Goal: Transaction & Acquisition: Book appointment/travel/reservation

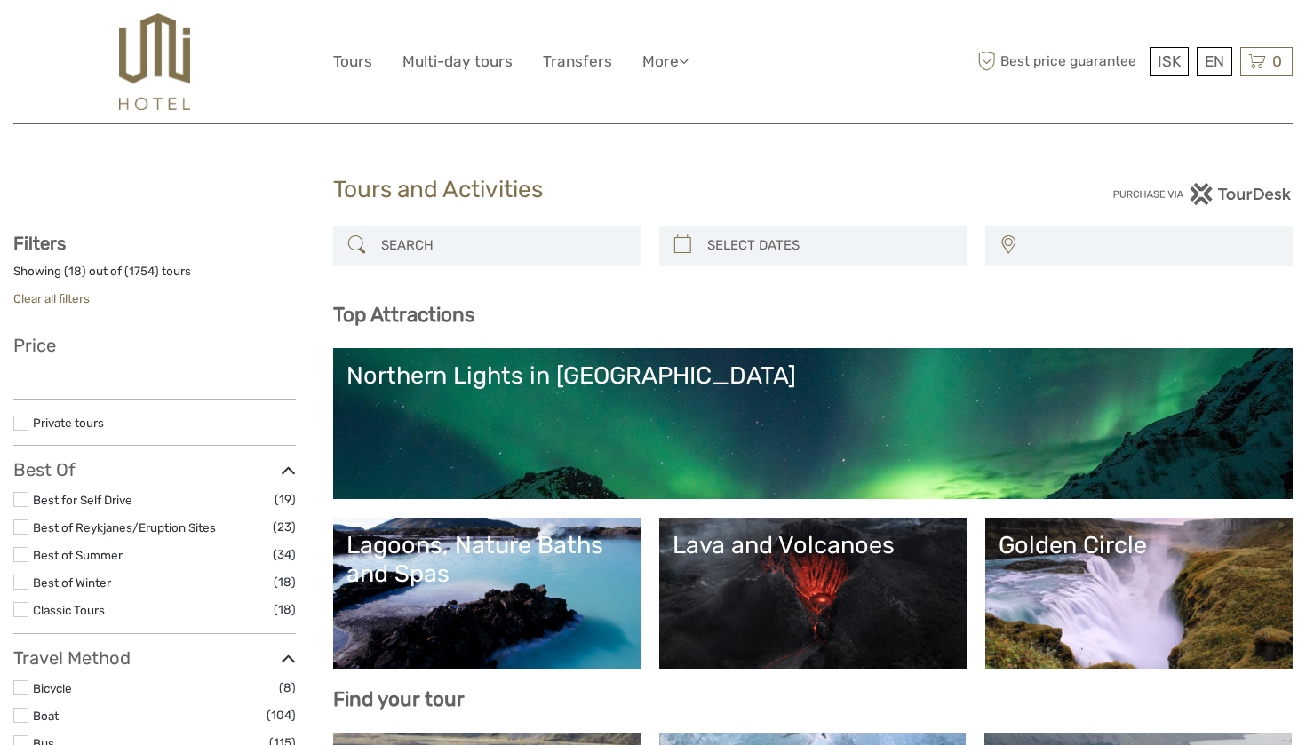
select select
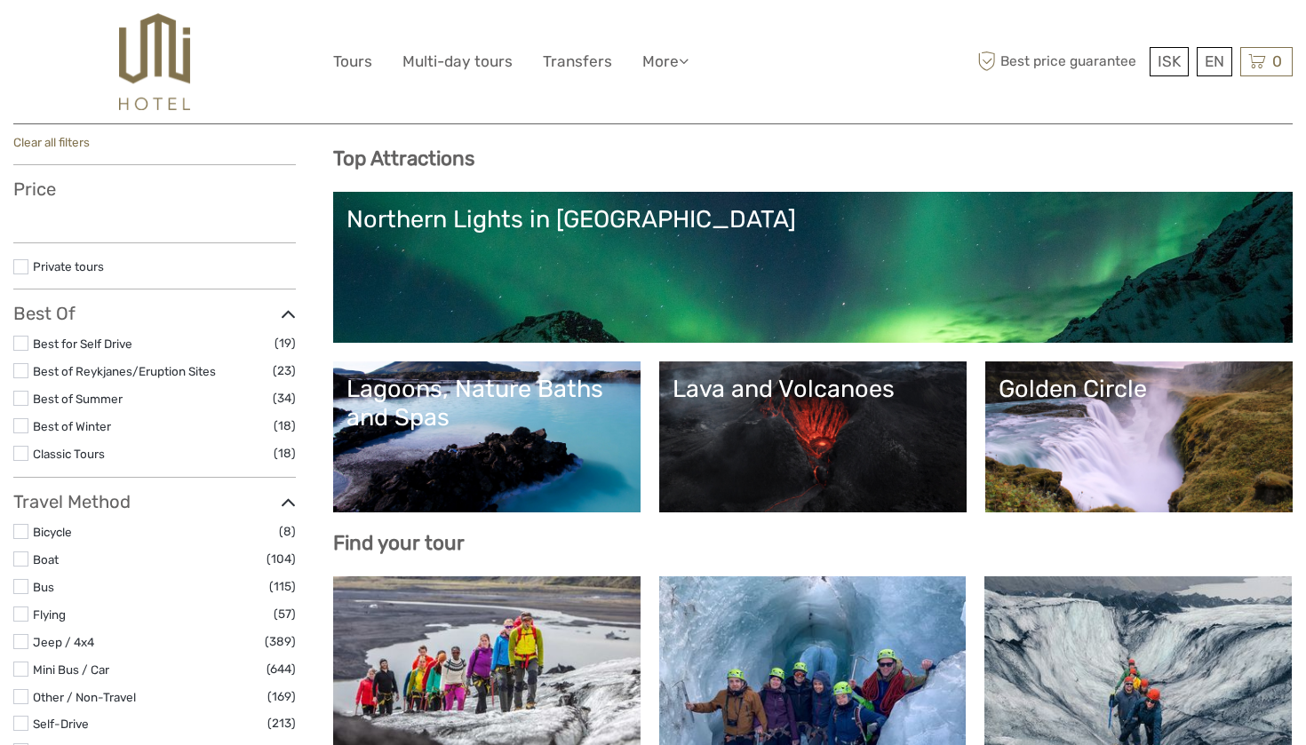
select select
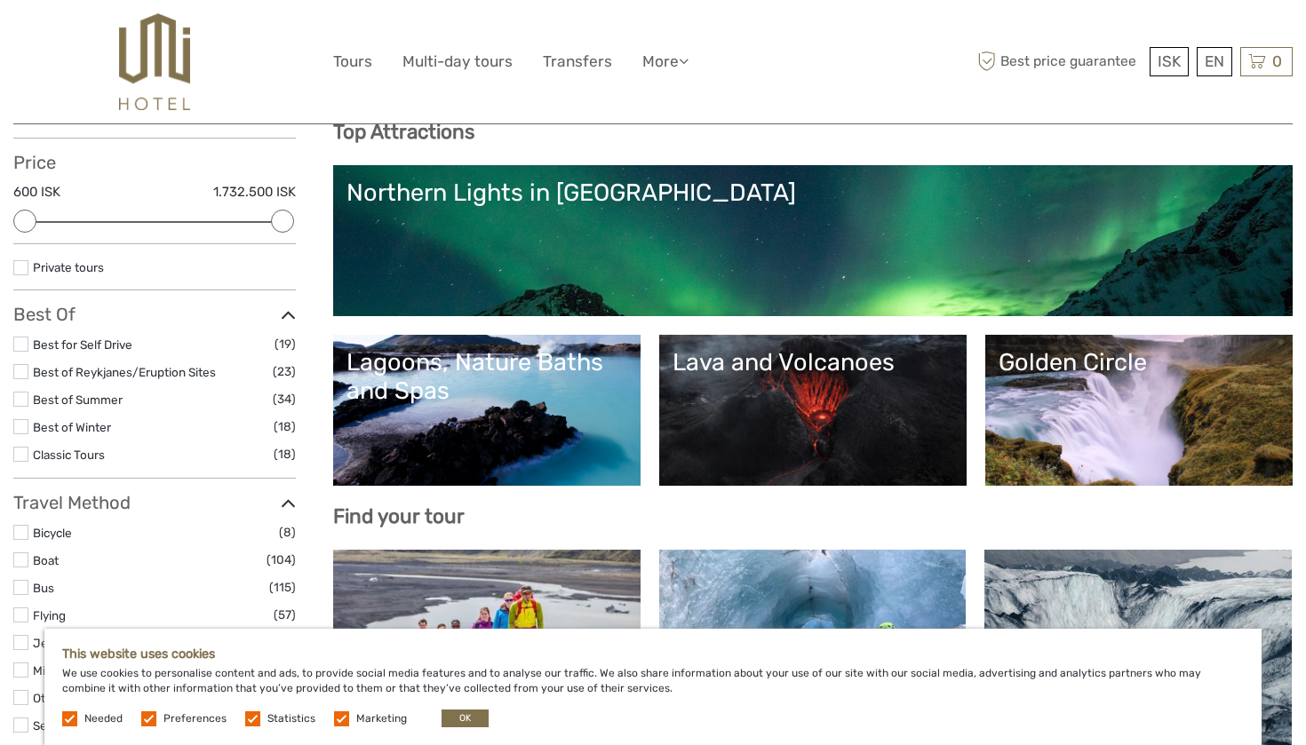
click at [507, 415] on link "Lagoons, Nature Baths and Spas" at bounding box center [486, 410] width 281 height 124
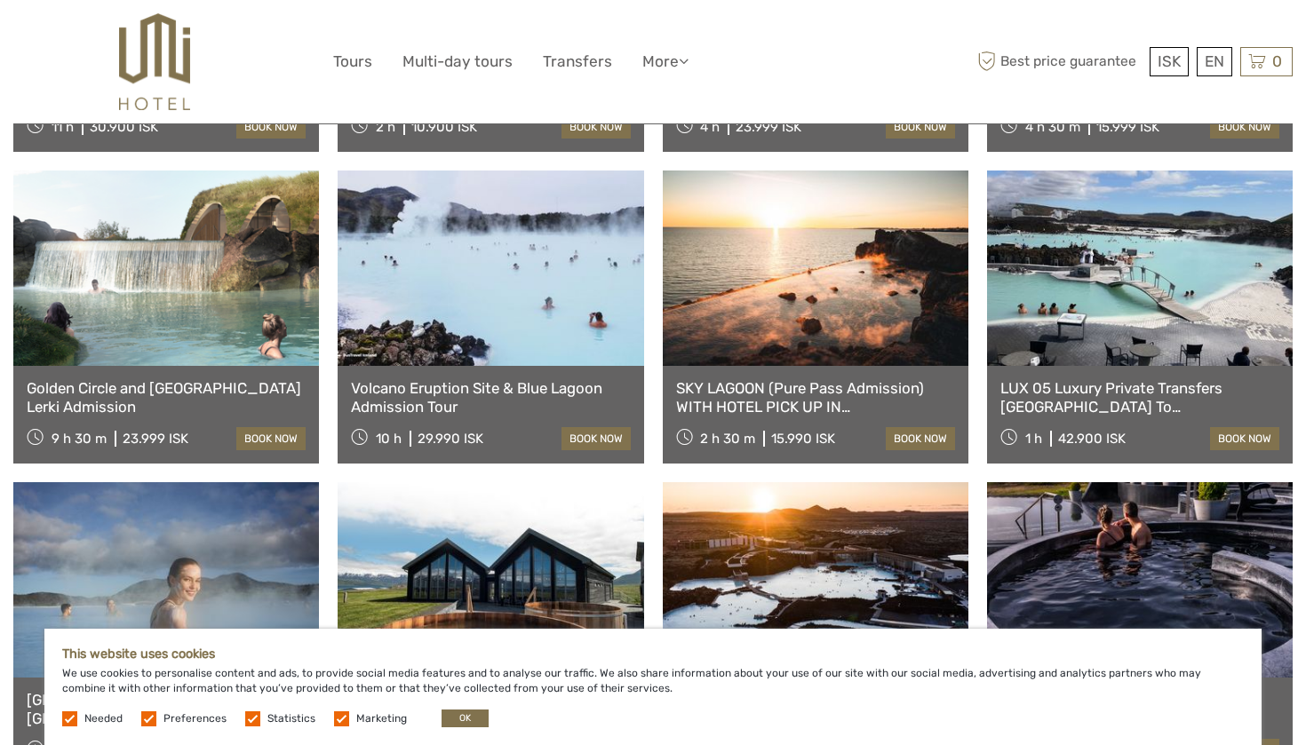
scroll to position [1004, 0]
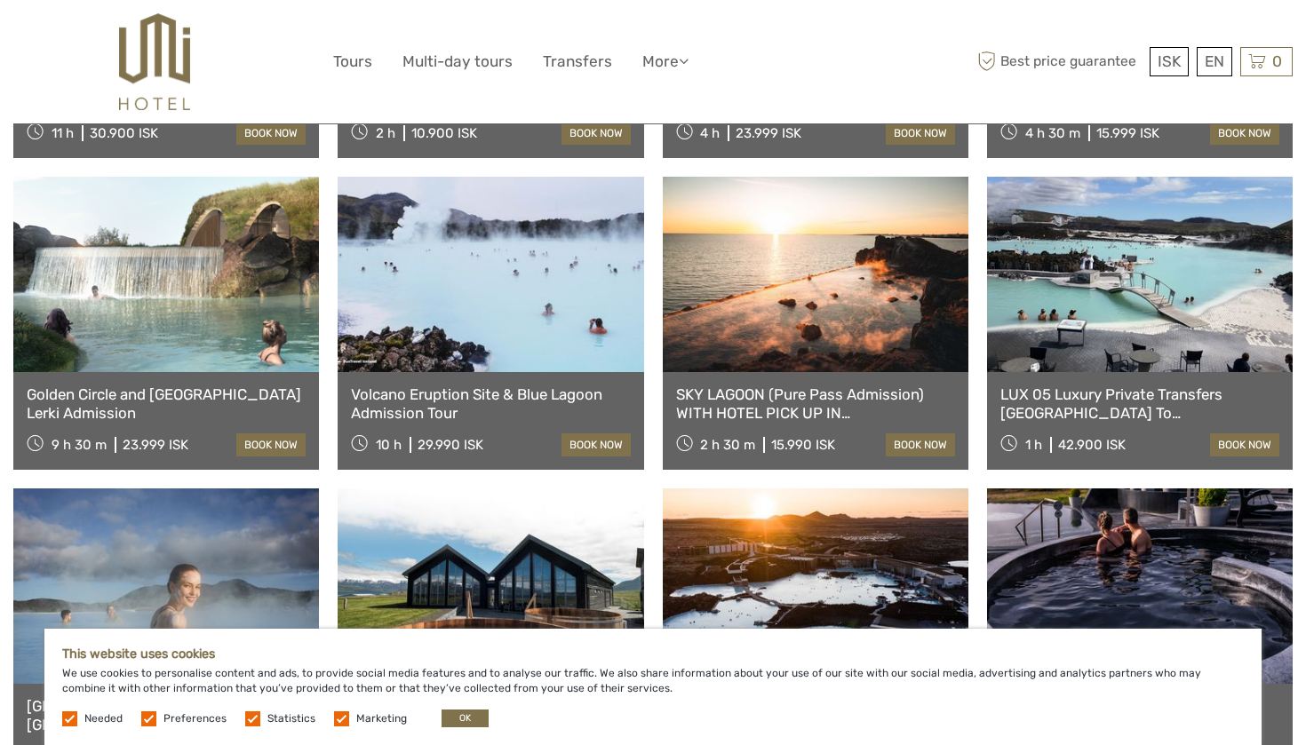
drag, startPoint x: 477, startPoint y: 406, endPoint x: 493, endPoint y: 421, distance: 22.0
click at [493, 421] on div "Volcano Eruption Site & Blue Lagoon Admission Tour 10 h 29.990 ISK book now" at bounding box center [490, 421] width 306 height 98
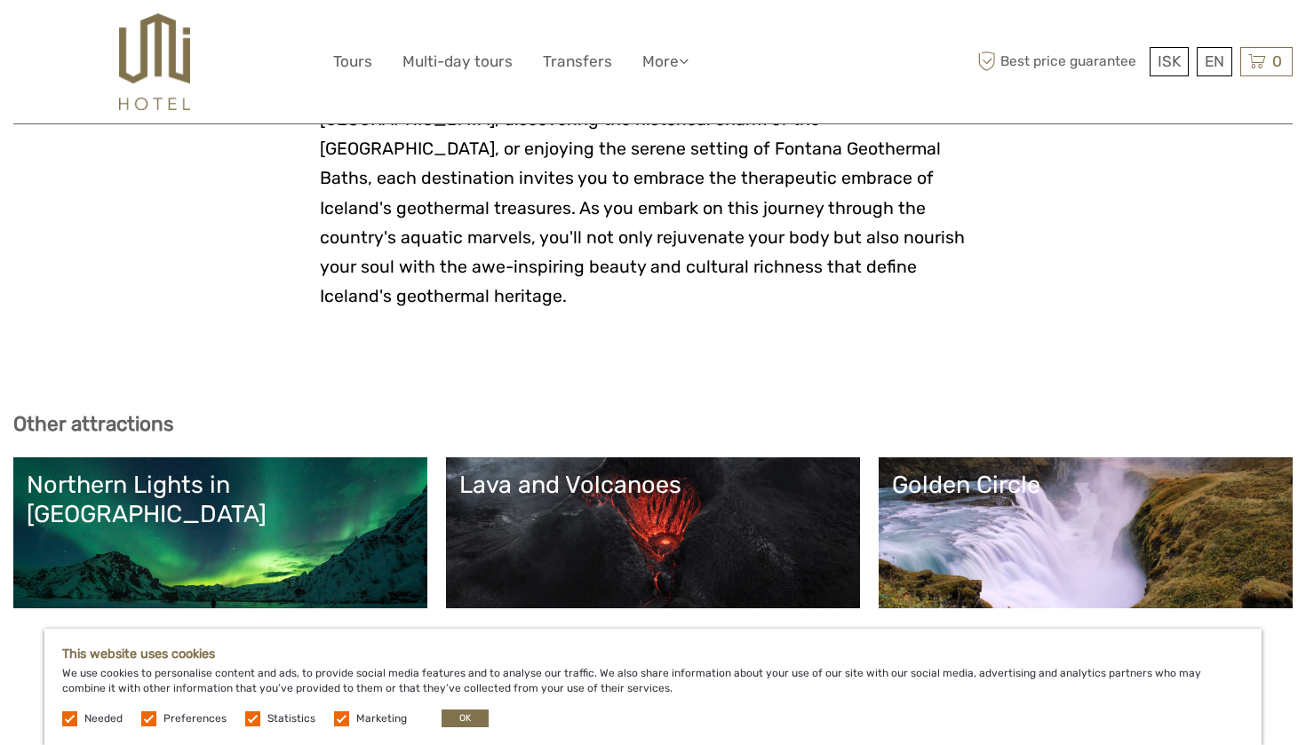
scroll to position [4618, 0]
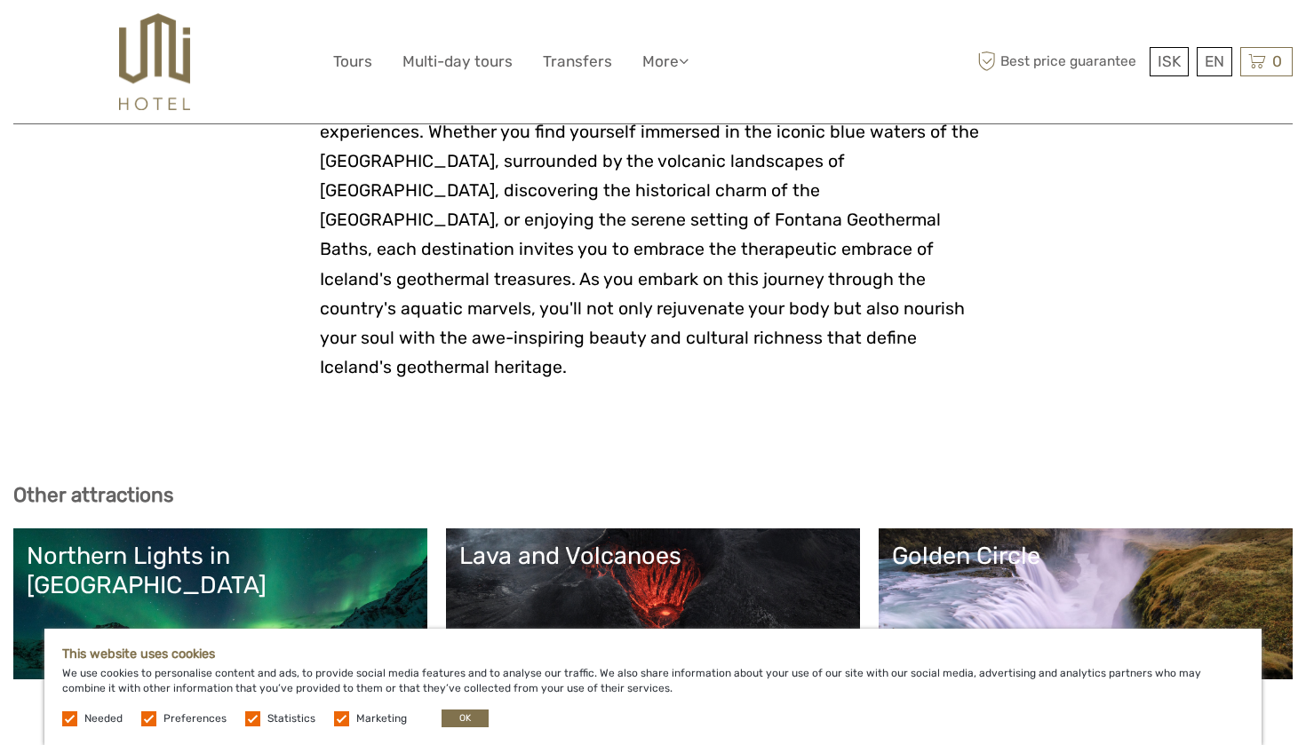
click at [555, 542] on link "Lava and Volcanoes" at bounding box center [652, 604] width 387 height 124
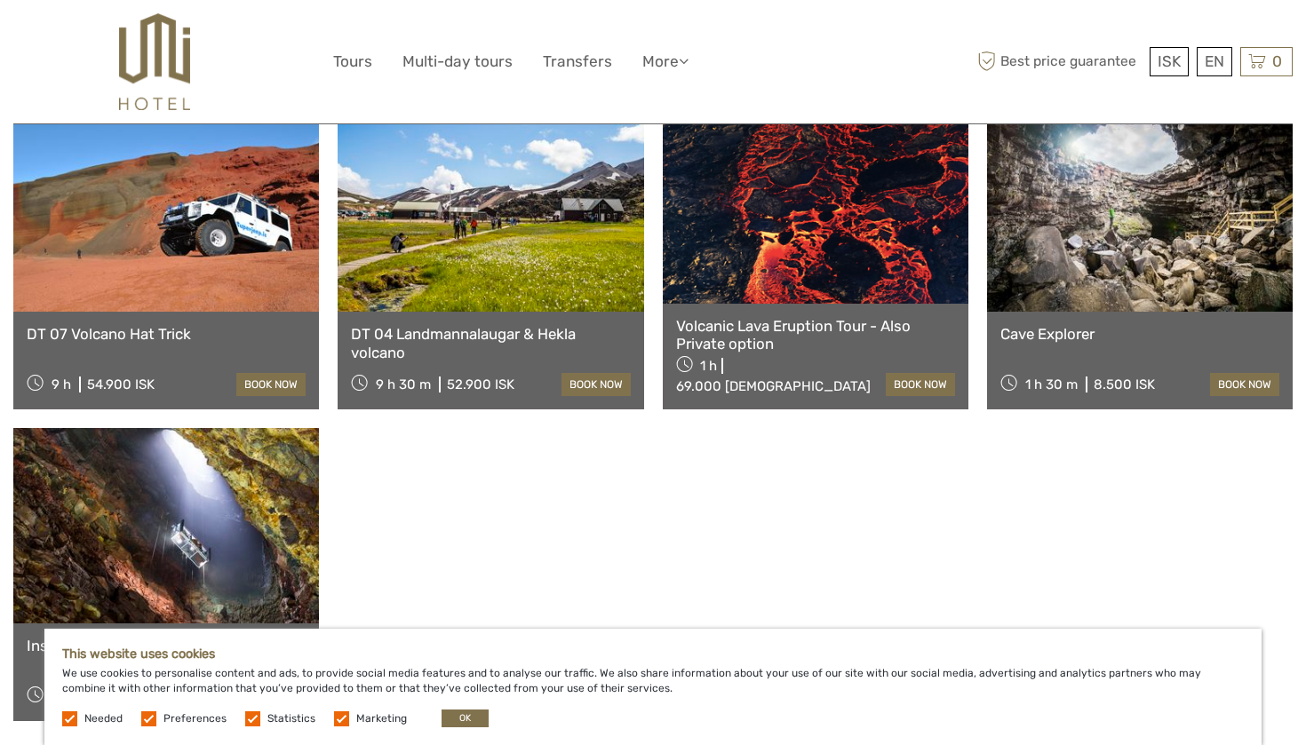
scroll to position [1492, 0]
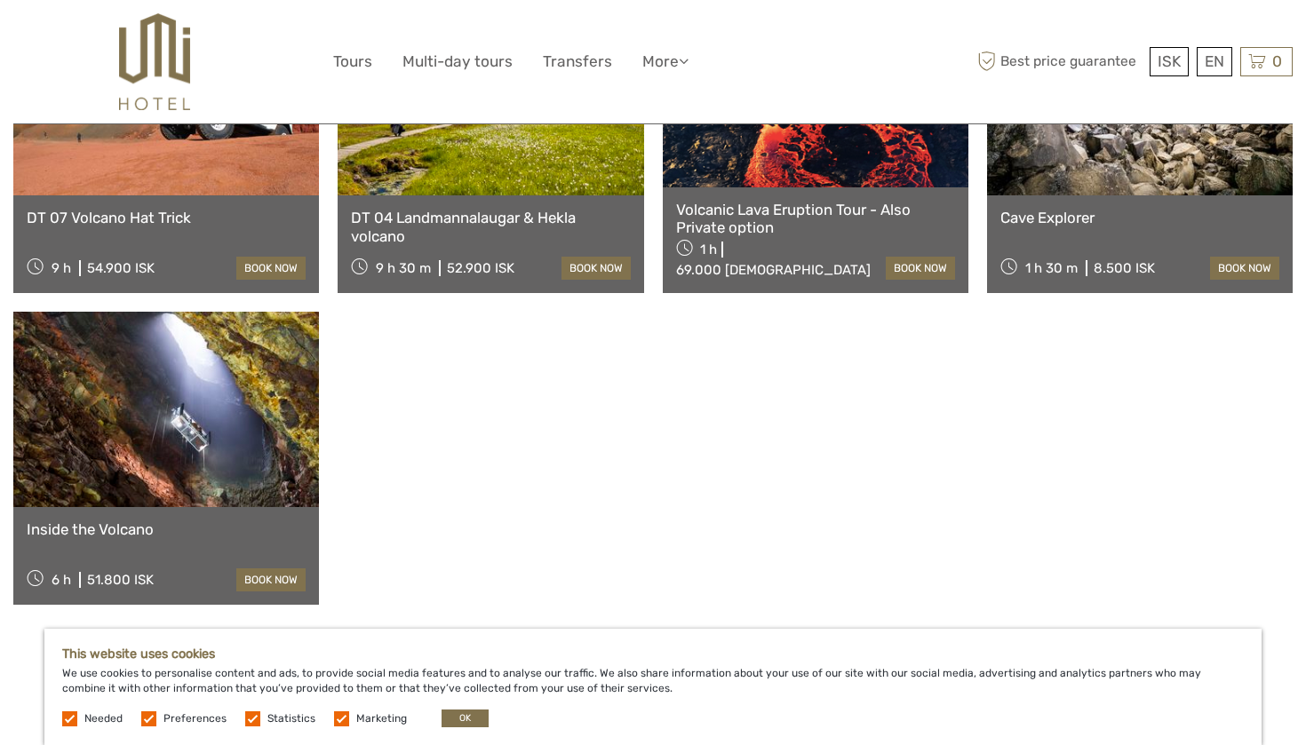
click at [279, 395] on link at bounding box center [166, 409] width 306 height 195
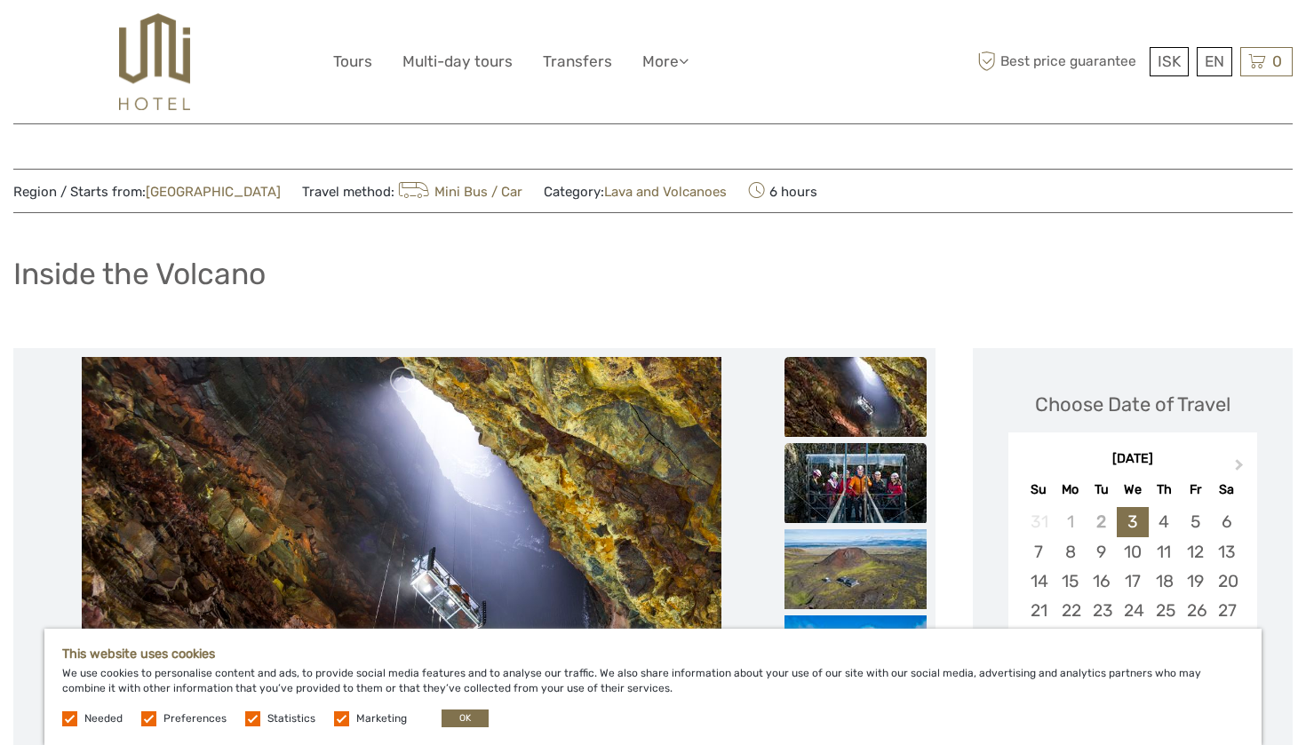
click at [845, 478] on img at bounding box center [855, 483] width 142 height 80
